Goal: Task Accomplishment & Management: Use online tool/utility

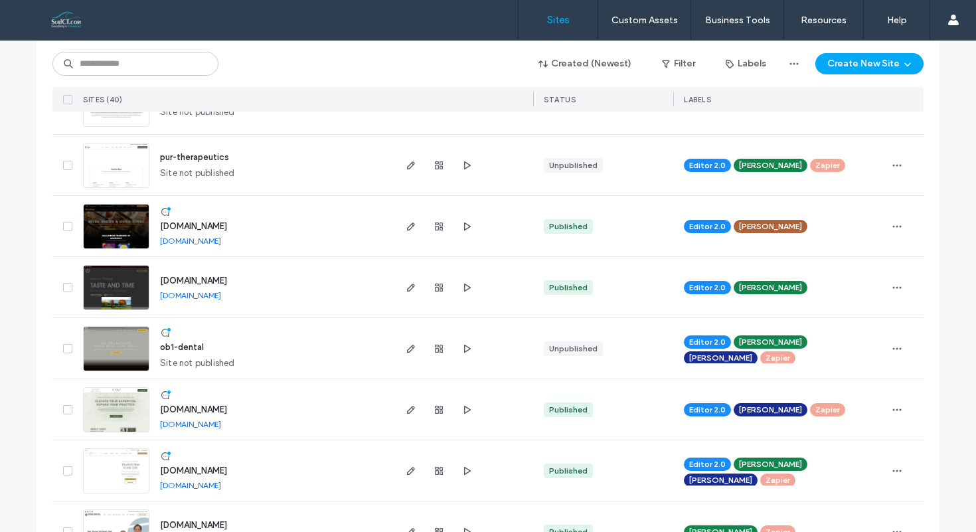
scroll to position [519, 0]
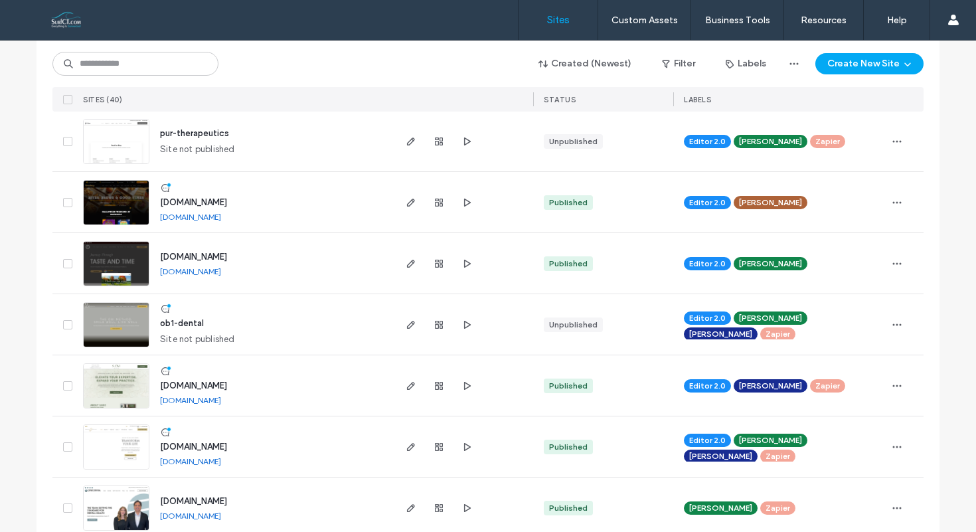
click at [254, 197] on div "www.brewbury.com www.brewbury.com" at bounding box center [270, 202] width 243 height 60
click at [99, 207] on img at bounding box center [116, 226] width 65 height 90
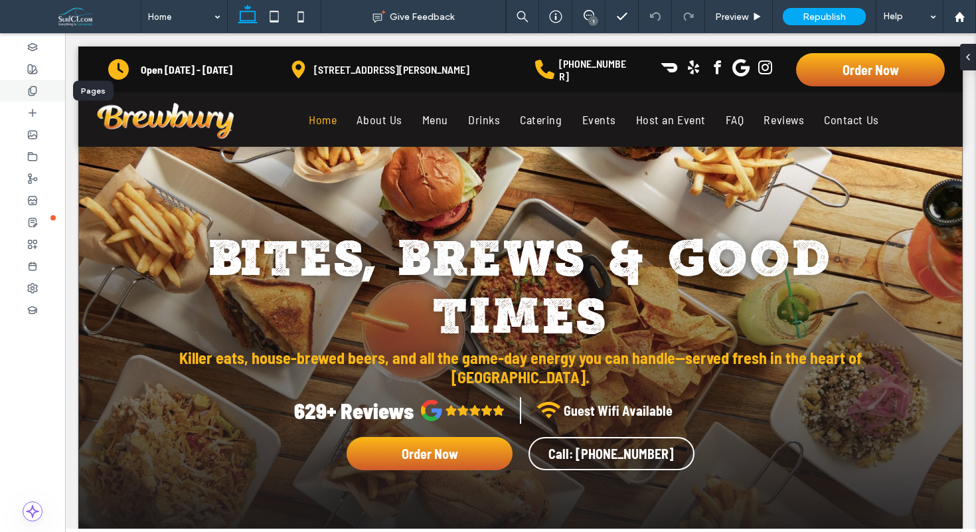
click at [29, 92] on use at bounding box center [32, 90] width 7 height 9
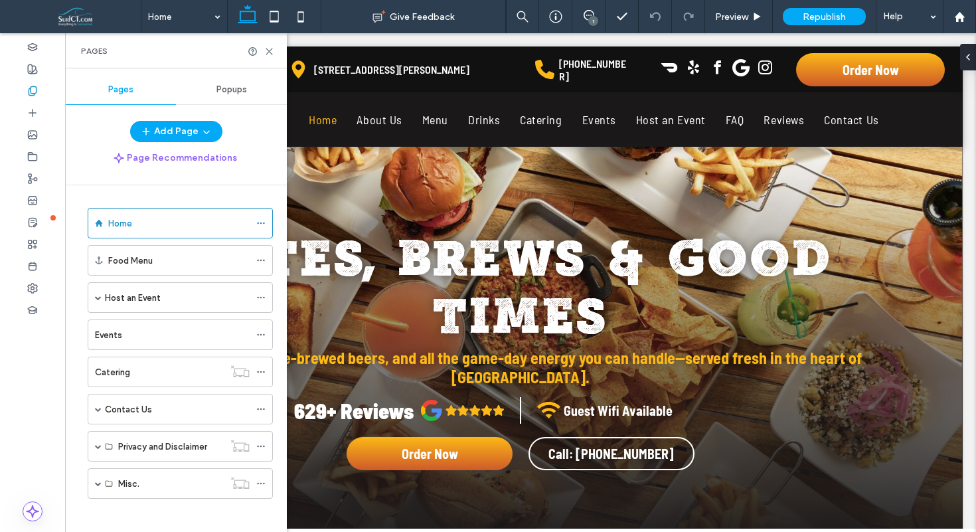
click at [233, 92] on span "Popups" at bounding box center [231, 89] width 31 height 11
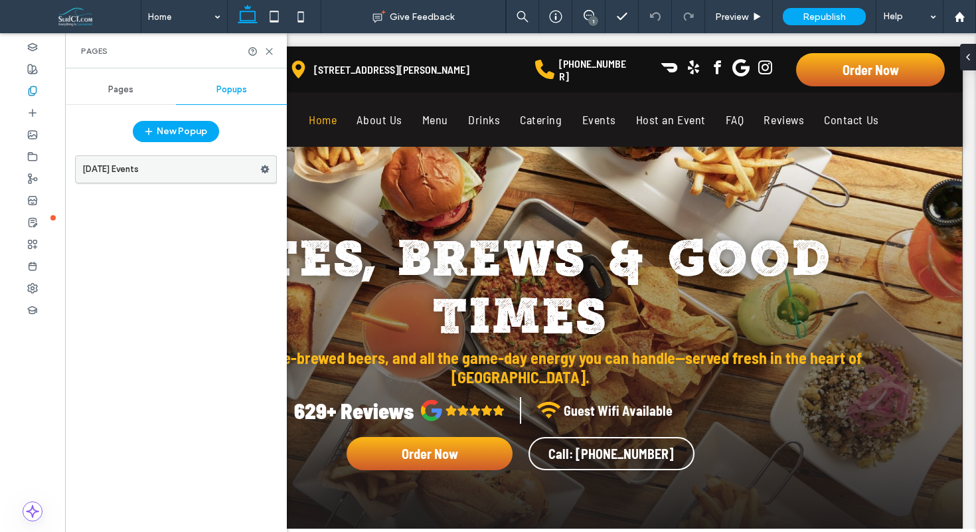
click at [170, 173] on label "[DATE] Events" at bounding box center [171, 169] width 178 height 27
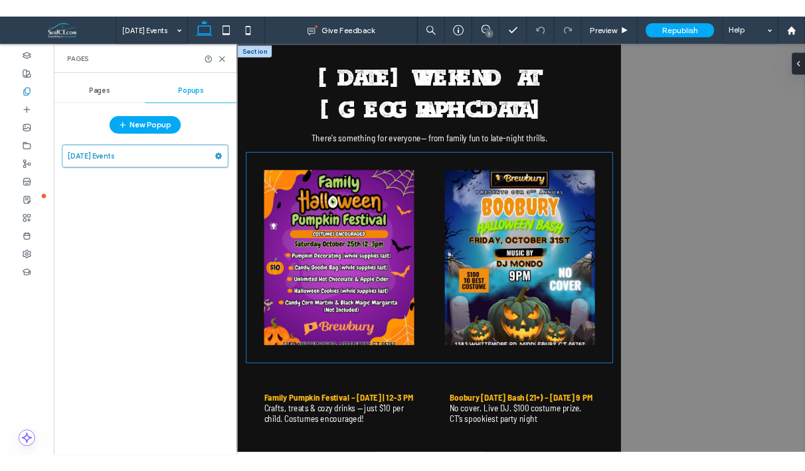
scroll to position [13, 0]
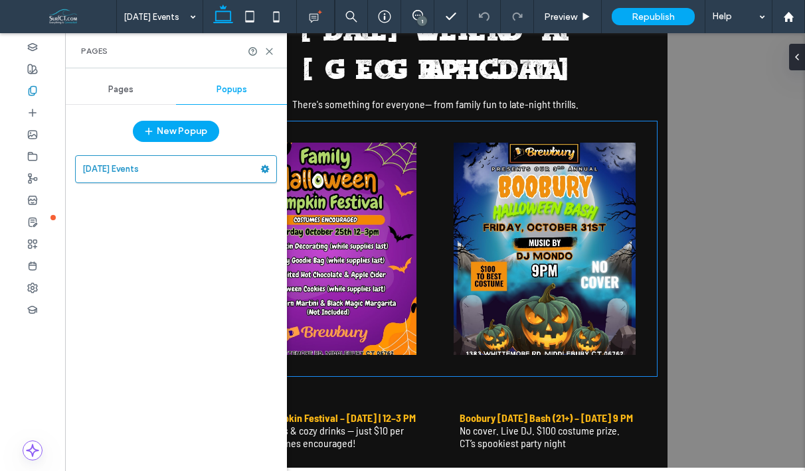
click at [454, 160] on img at bounding box center [545, 249] width 182 height 212
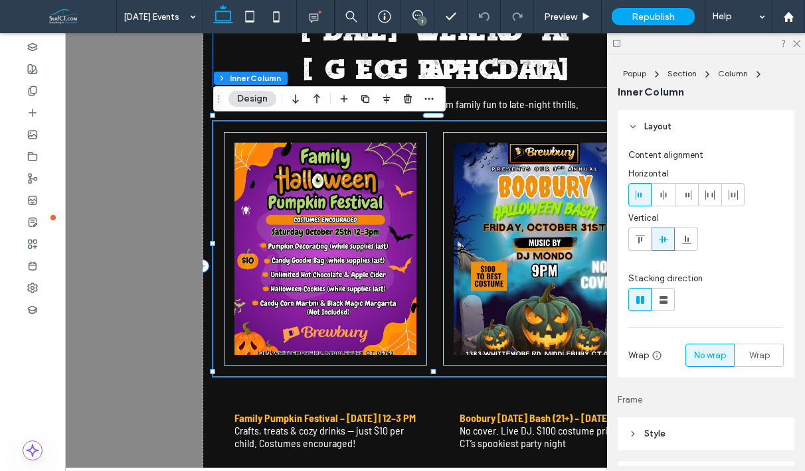
click at [600, 72] on h2 "[DATE] WEEKEND AT [GEOGRAPHIC_DATA]" at bounding box center [435, 48] width 444 height 77
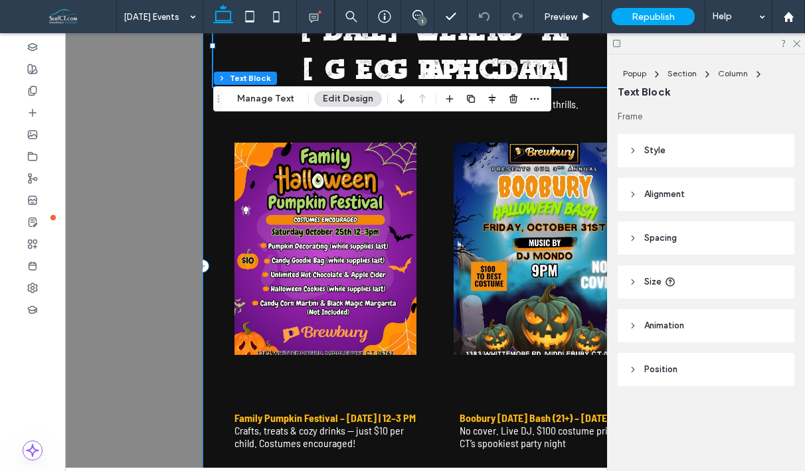
click at [207, 120] on div "[DATE] WEEKEND AT [GEOGRAPHIC_DATA] There 's something for everyone-- from fami…" at bounding box center [435, 266] width 465 height 513
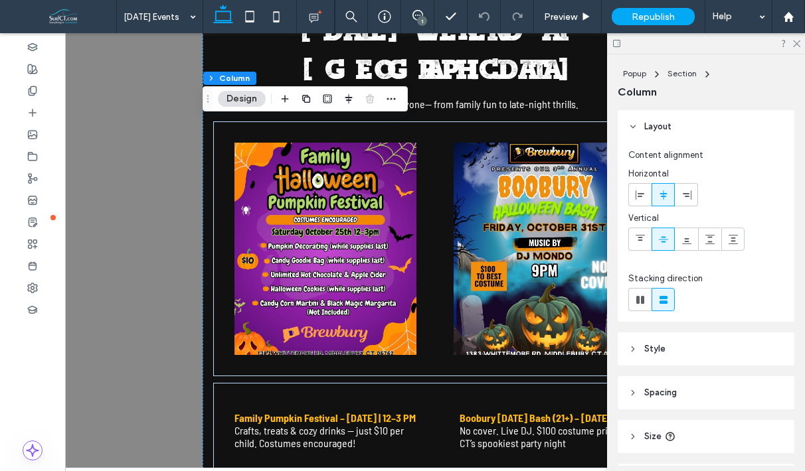
click at [655, 436] on span "Size" at bounding box center [652, 436] width 17 height 13
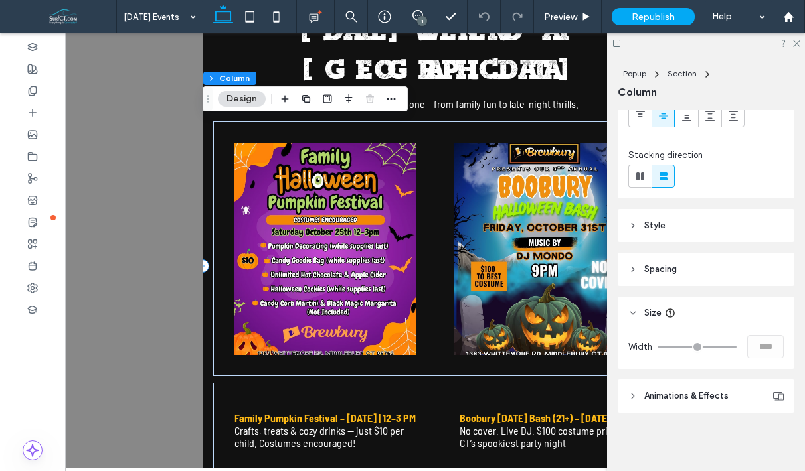
click at [205, 425] on div "[DATE] WEEKEND AT [GEOGRAPHIC_DATA] There 's something for everyone-- from fami…" at bounding box center [435, 266] width 465 height 513
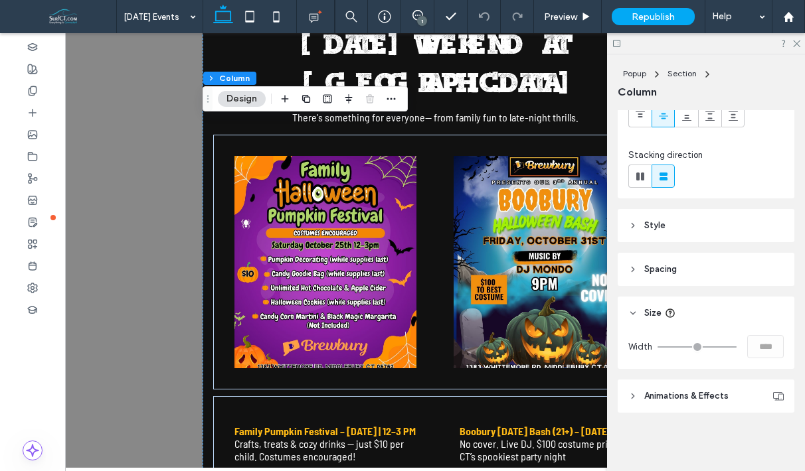
click at [133, 323] on div ".st0-1091118977{fill-rule:evenodd;clip-rule:evenodd;} + Add Section [DATE] WEEK…" at bounding box center [435, 250] width 740 height 435
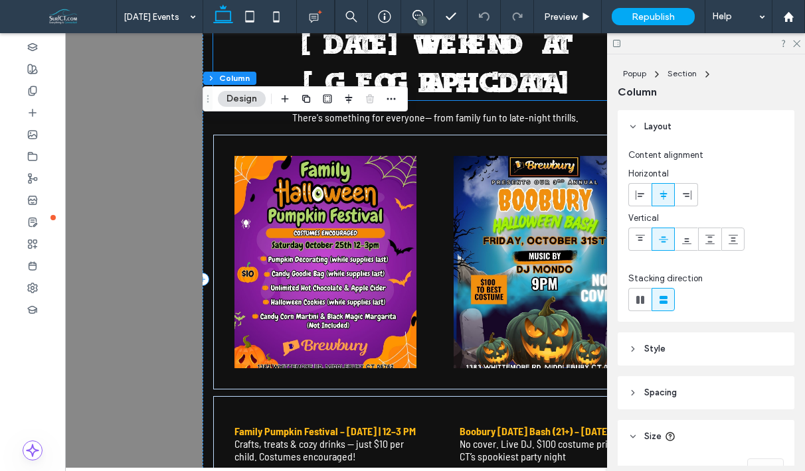
click at [579, 83] on h2 "[DATE] WEEKEND AT [GEOGRAPHIC_DATA]" at bounding box center [435, 61] width 444 height 77
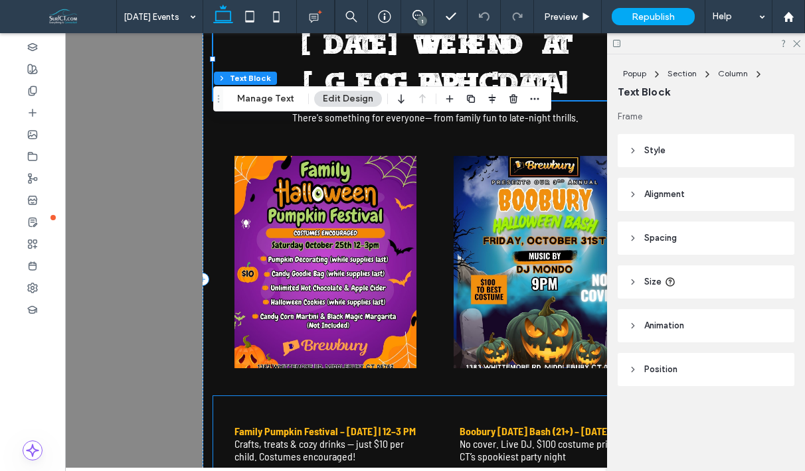
click at [406, 400] on div "Family Pumpkin Festival – [DATE] | 12–3 PM Crafts, treats & cozy drinks — just …" at bounding box center [435, 444] width 444 height 96
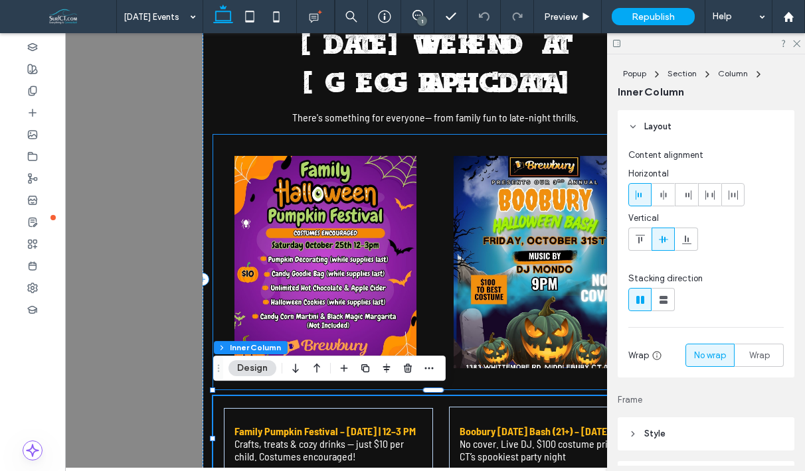
scroll to position [13, 0]
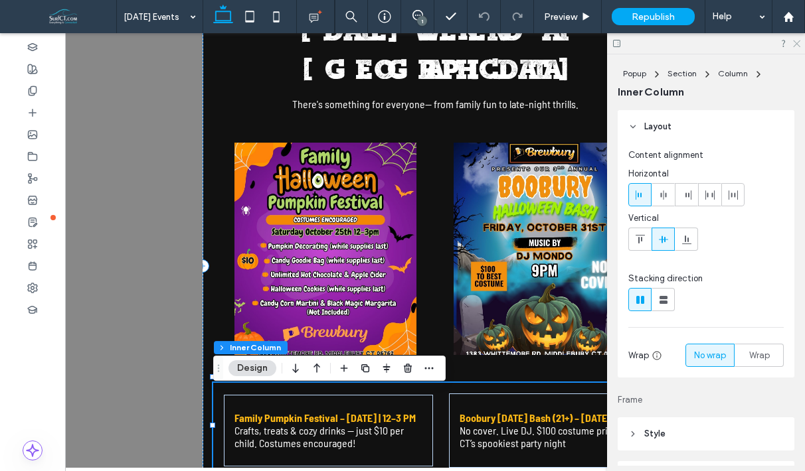
click at [796, 41] on icon at bounding box center [795, 43] width 9 height 9
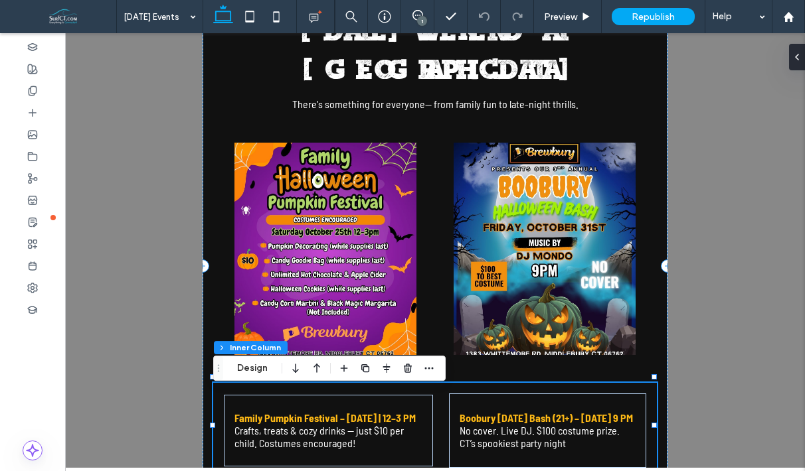
click at [709, 375] on div ".st0-1091118977{fill-rule:evenodd;clip-rule:evenodd;} + Add Section [DATE] WEEK…" at bounding box center [435, 250] width 740 height 435
click at [659, 343] on div "[DATE] WEEKEND AT [GEOGRAPHIC_DATA] There 's something for everyone-- from fami…" at bounding box center [435, 266] width 465 height 513
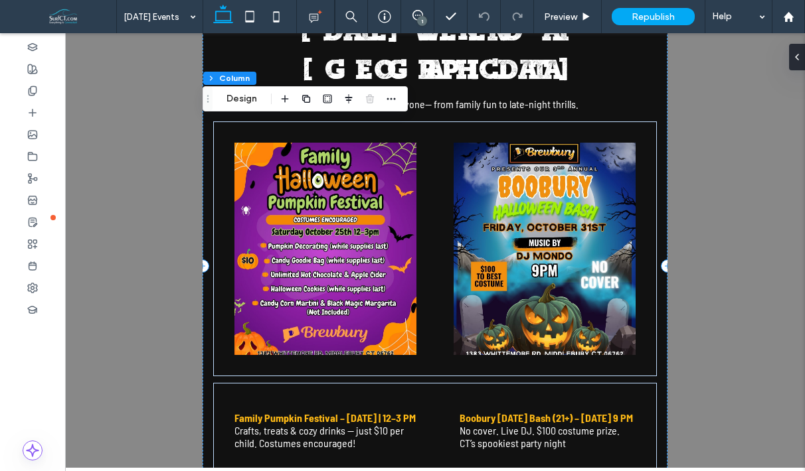
click at [659, 343] on div "[DATE] WEEKEND AT [GEOGRAPHIC_DATA] There 's something for everyone-- from fami…" at bounding box center [435, 266] width 465 height 513
click at [236, 100] on button "Design" at bounding box center [242, 99] width 48 height 16
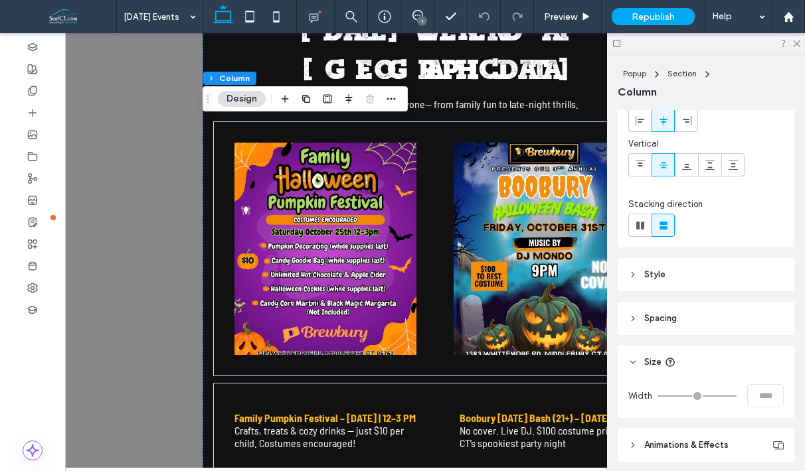
scroll to position [110, 0]
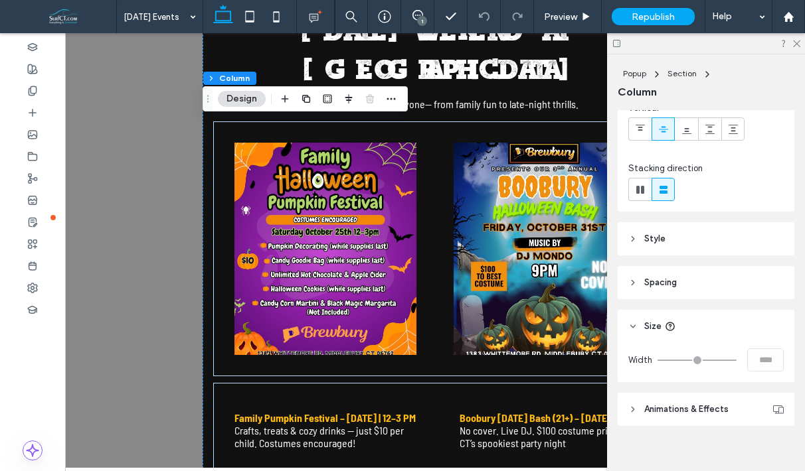
click at [665, 281] on span "Spacing" at bounding box center [660, 282] width 33 height 13
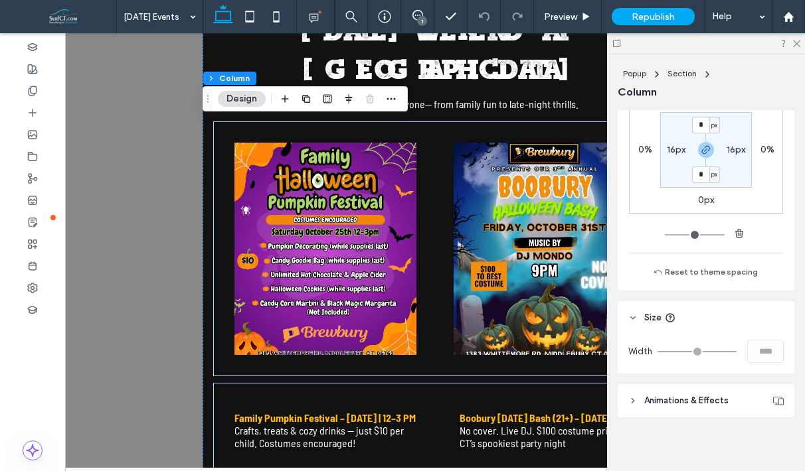
scroll to position [404, 0]
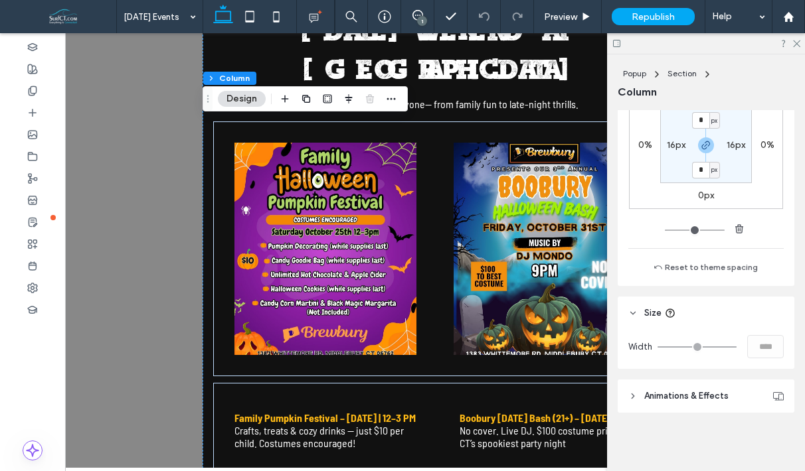
click at [131, 321] on div ".st0-1091118977{fill-rule:evenodd;clip-rule:evenodd;} + Add Section [DATE] WEEK…" at bounding box center [435, 250] width 740 height 435
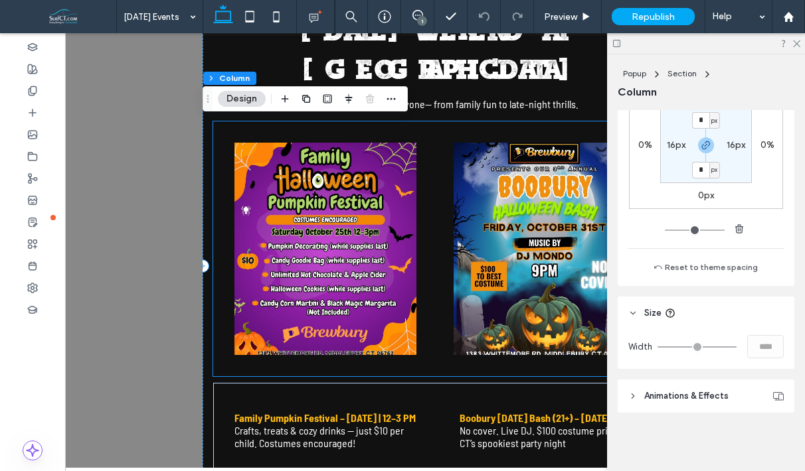
scroll to position [0, 0]
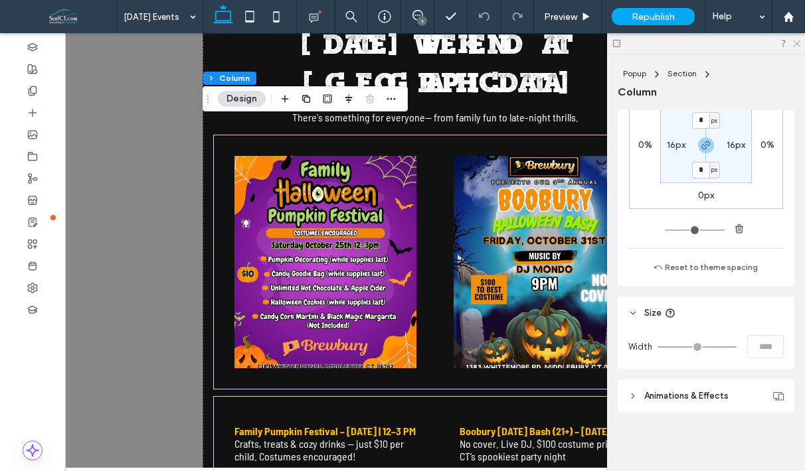
click at [797, 42] on use at bounding box center [796, 44] width 7 height 7
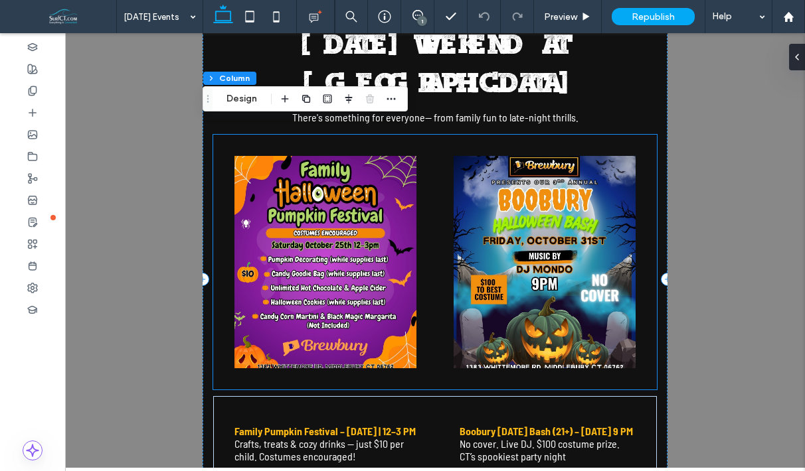
scroll to position [13, 0]
